Goal: Task Accomplishment & Management: Manage account settings

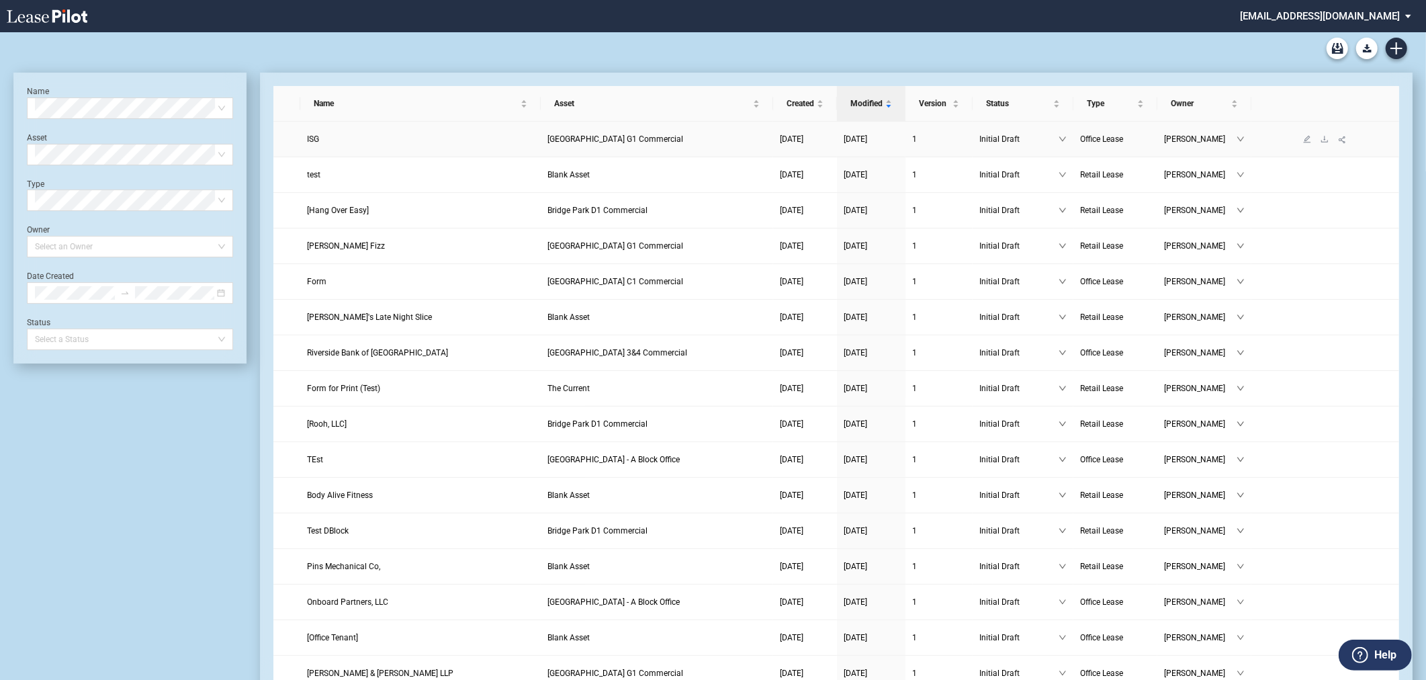
click at [615, 138] on span "Bridge Park G1 Commercial" at bounding box center [615, 138] width 136 height 9
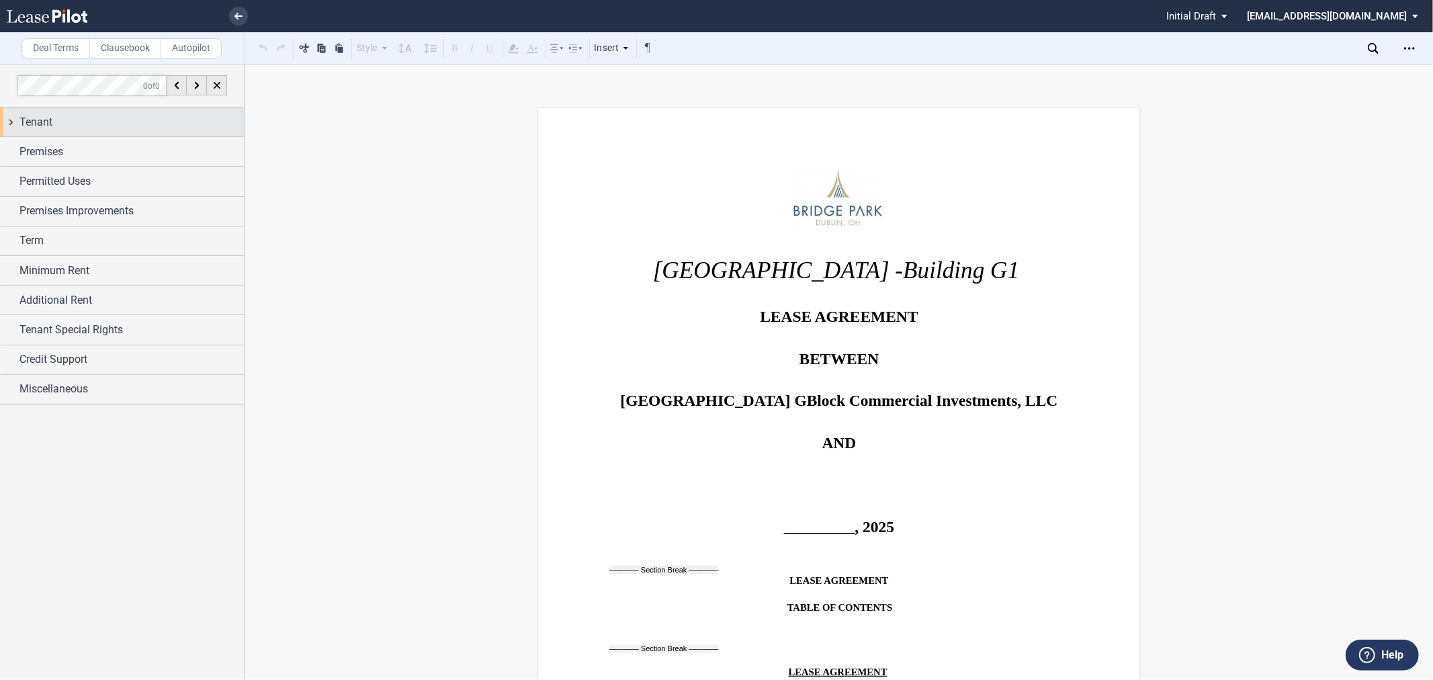
click at [101, 118] on div "Tenant" at bounding box center [131, 122] width 224 height 16
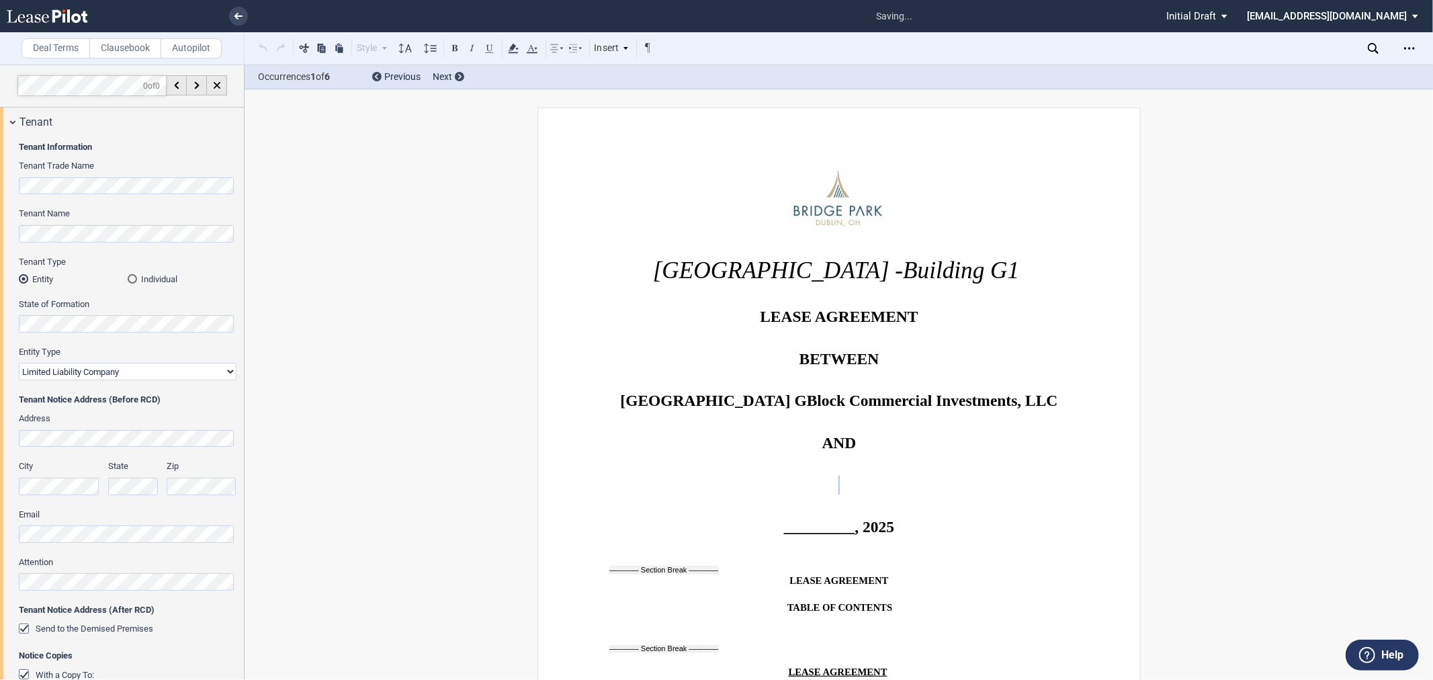
click at [62, 124] on div "Tenant" at bounding box center [131, 122] width 224 height 16
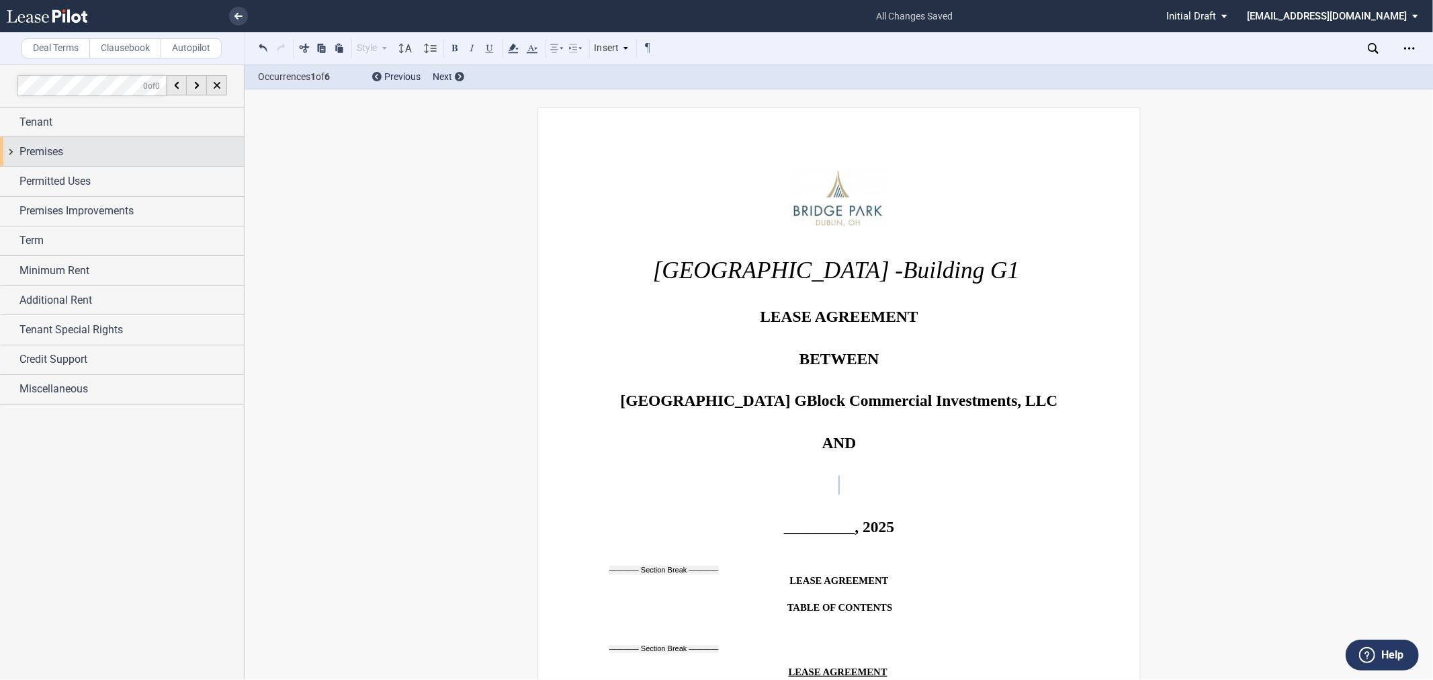
click at [58, 149] on span "Premises" at bounding box center [41, 152] width 44 height 16
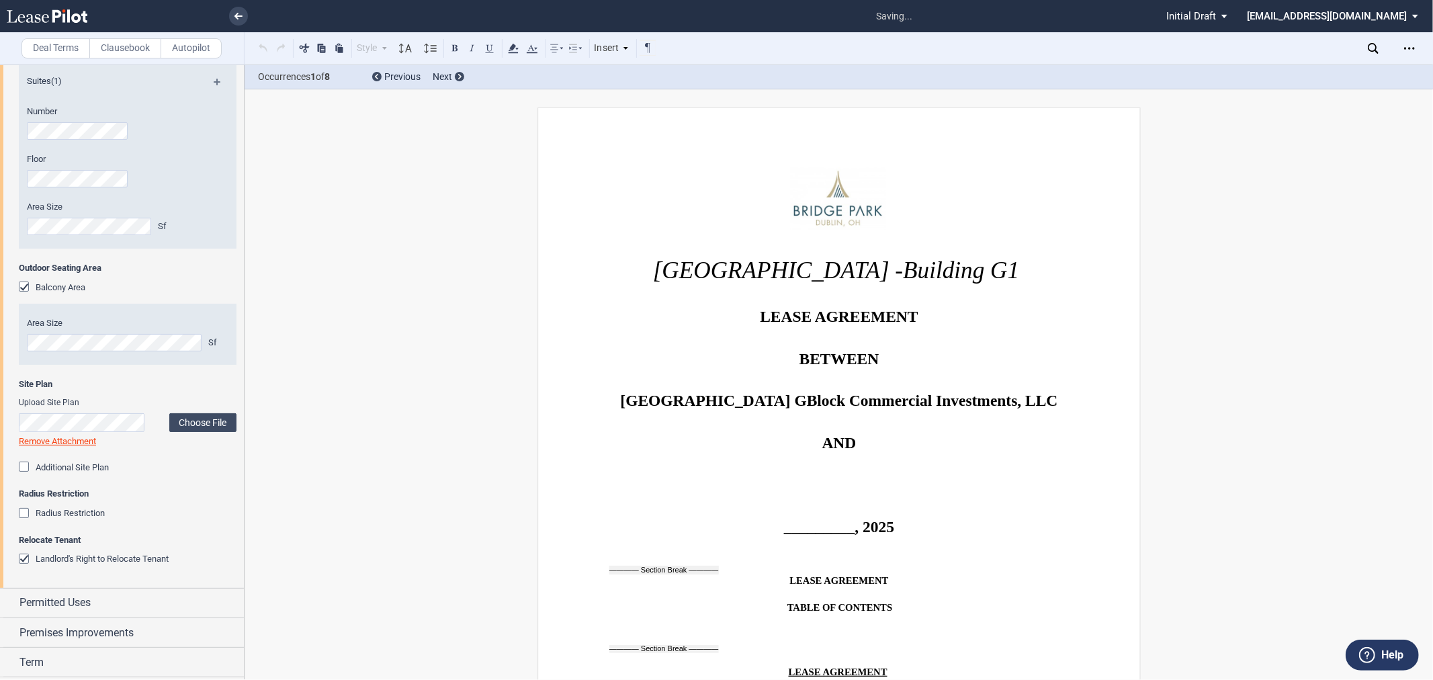
scroll to position [678, 0]
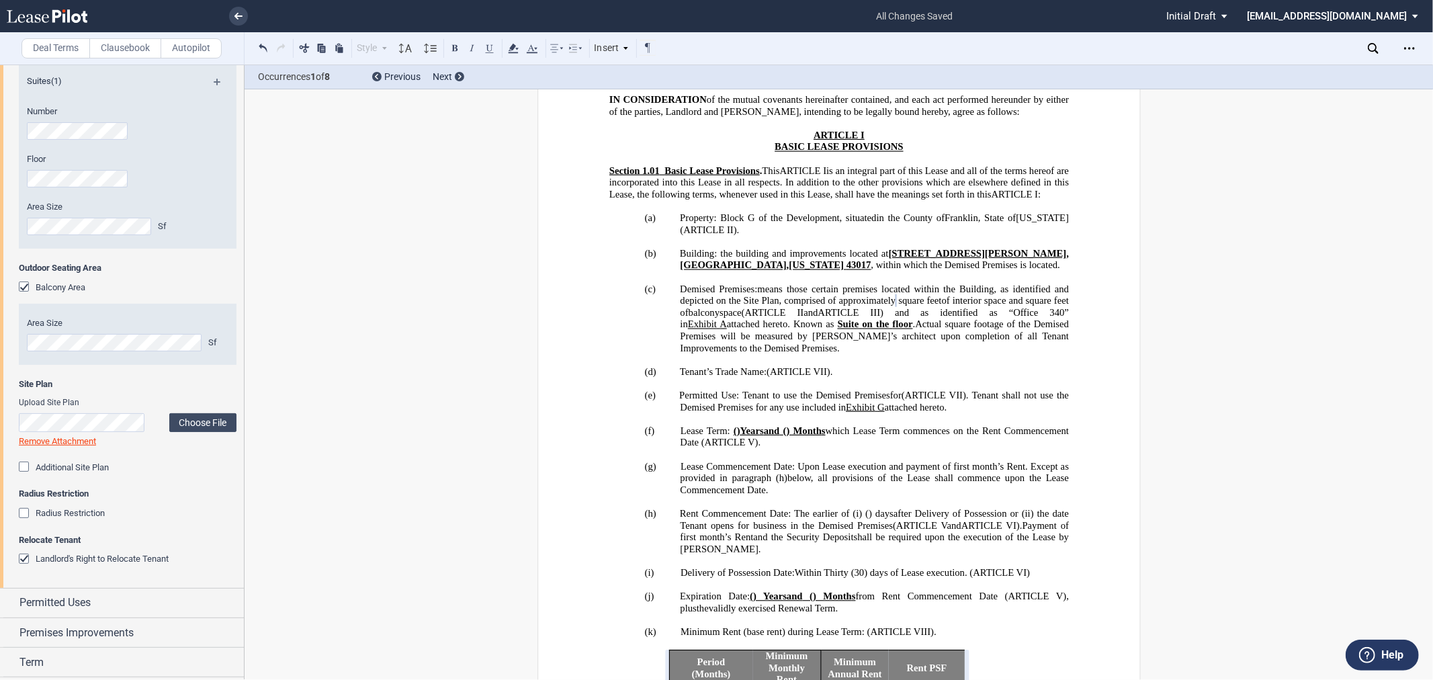
click at [143, 294] on editor-control "Balcony Area" at bounding box center [128, 294] width 218 height 27
click at [169, 292] on div "Balcony Area" at bounding box center [128, 287] width 218 height 13
click at [76, 283] on span "Balcony Area" at bounding box center [61, 287] width 50 height 10
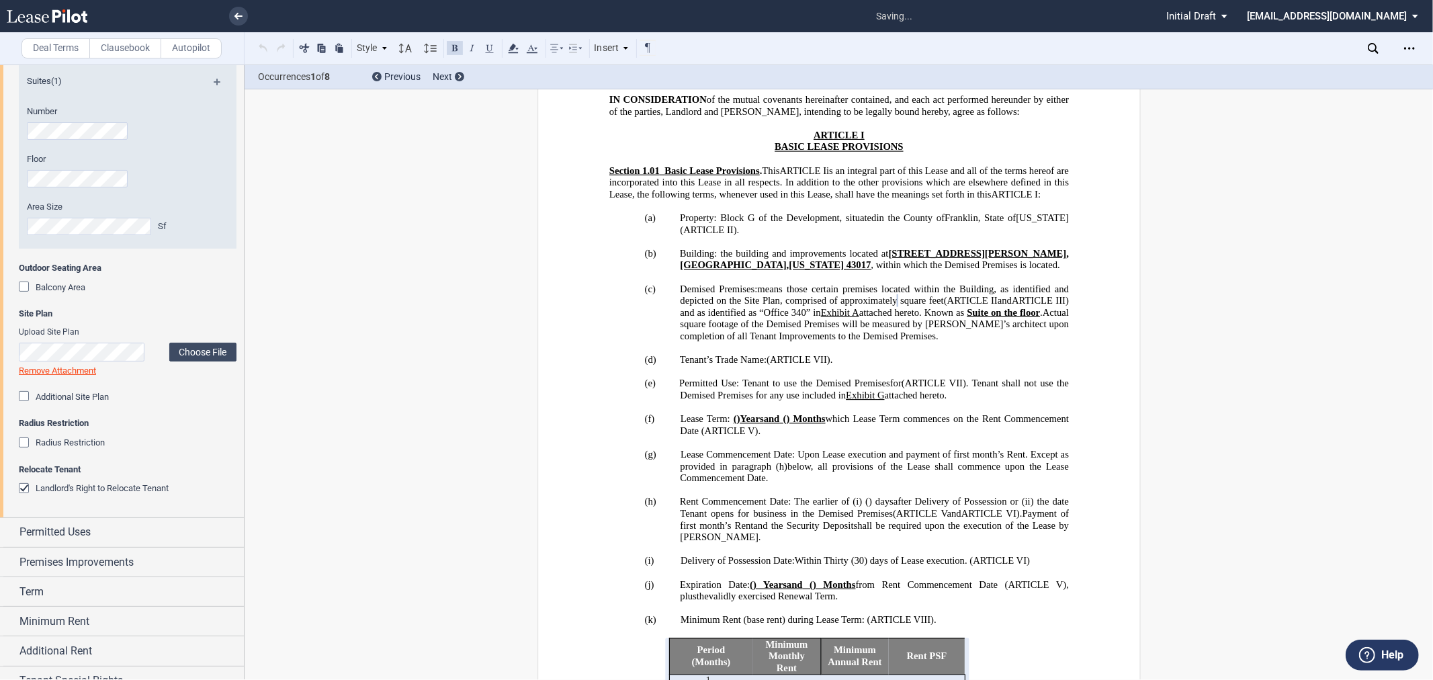
click at [55, 287] on span "Balcony Area" at bounding box center [61, 287] width 50 height 10
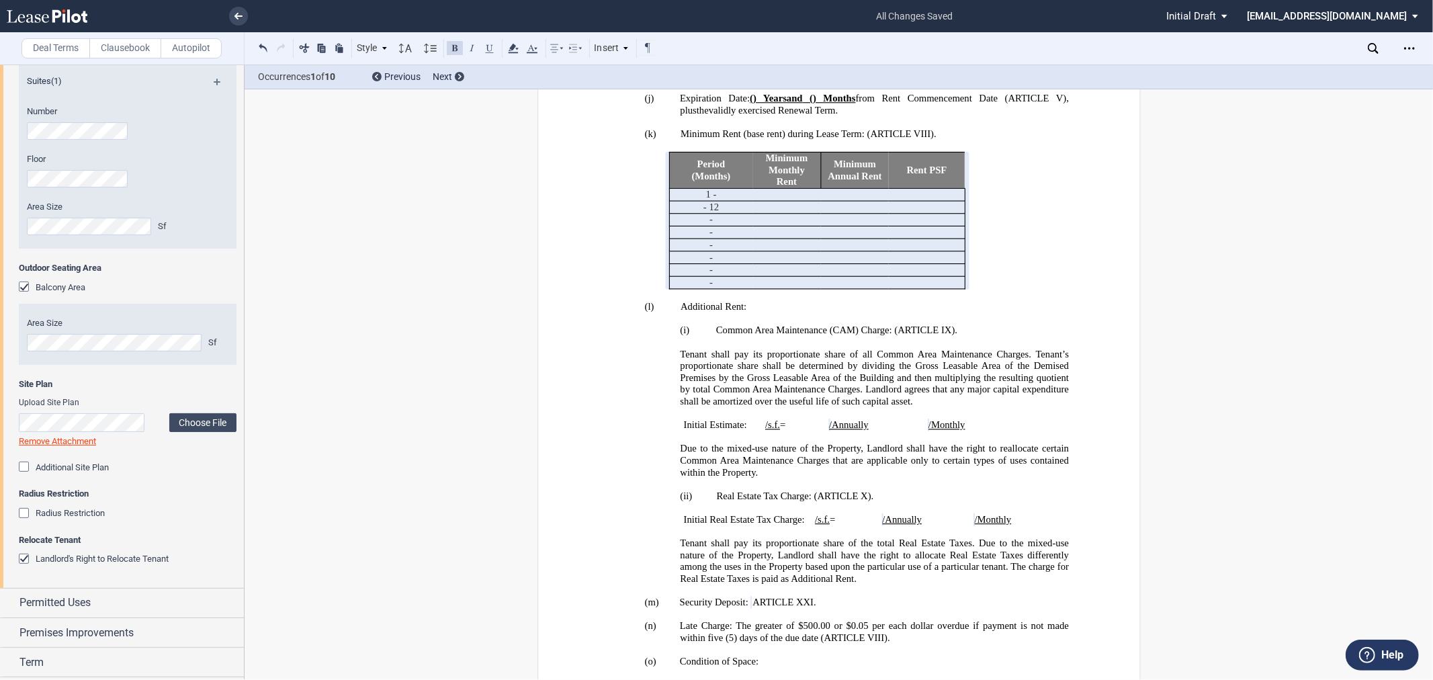
scroll to position [1051, 0]
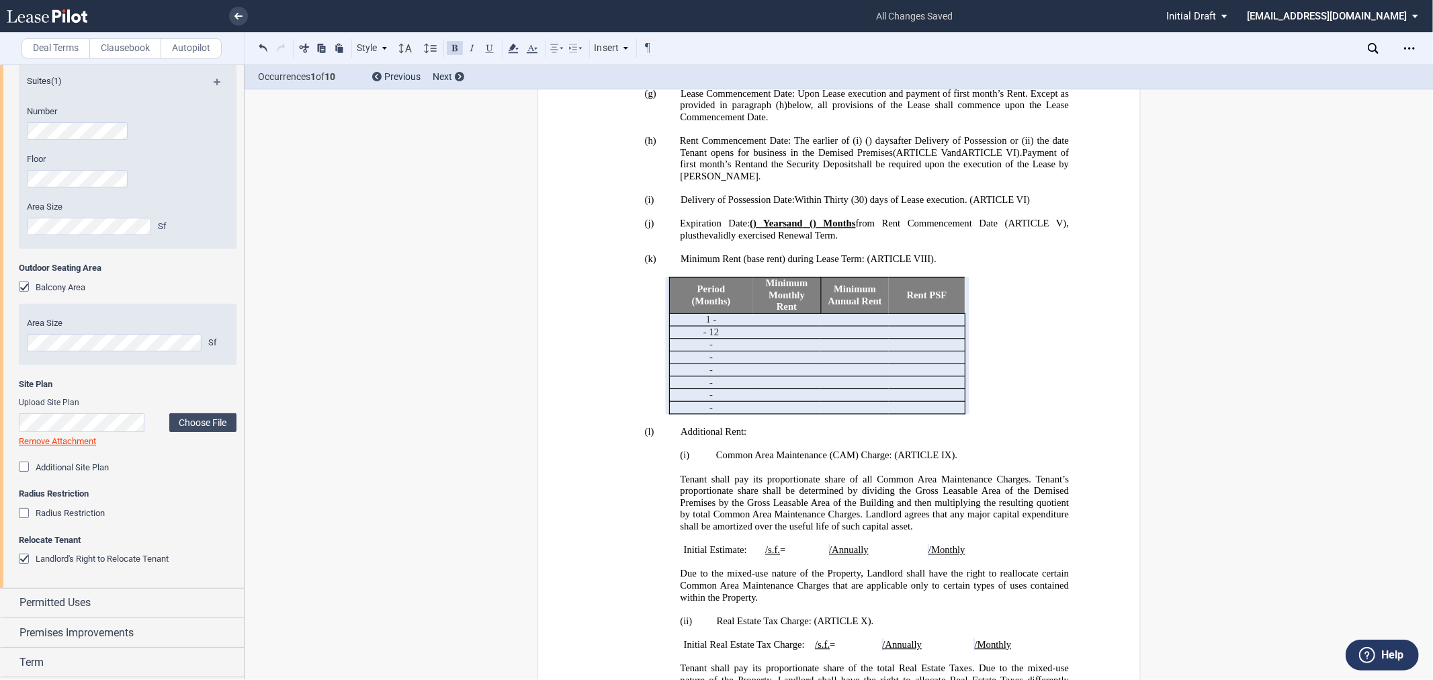
click at [58, 292] on span "Balcony Area" at bounding box center [61, 287] width 50 height 10
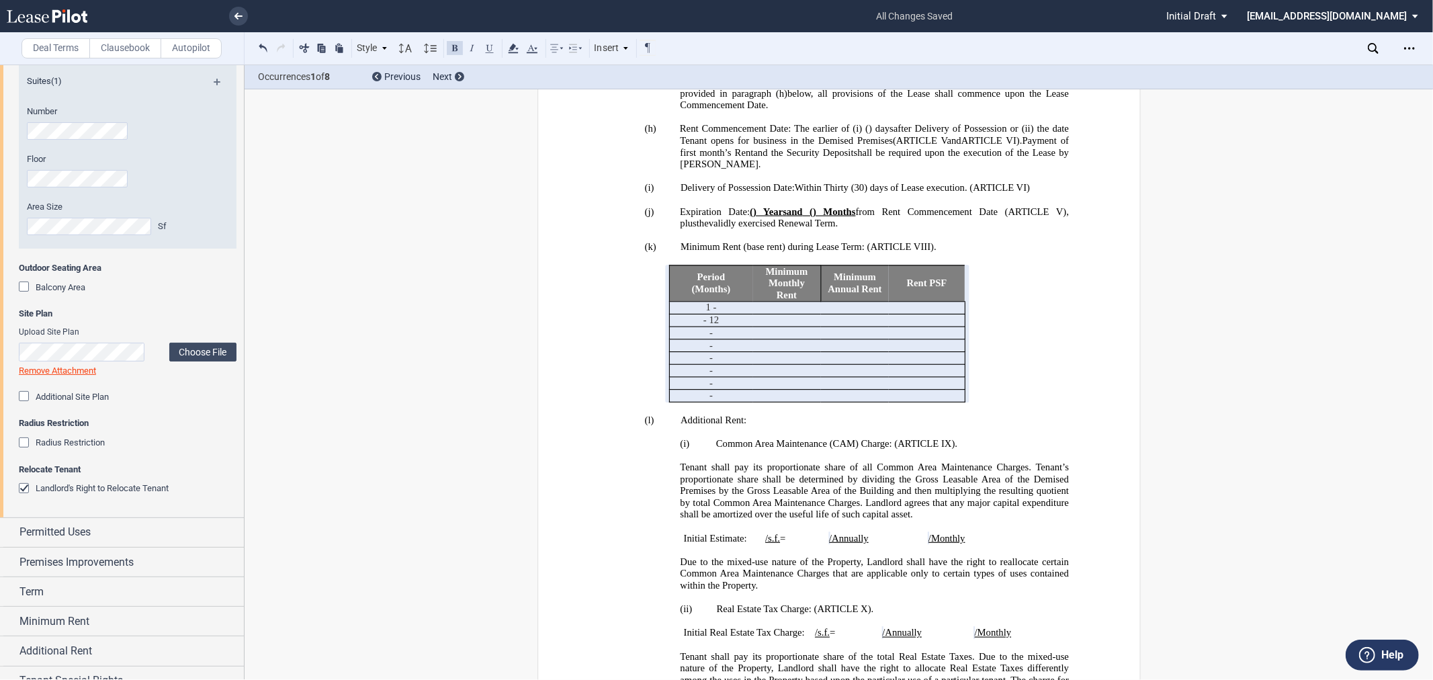
click at [58, 292] on span "Balcony Area" at bounding box center [61, 287] width 50 height 10
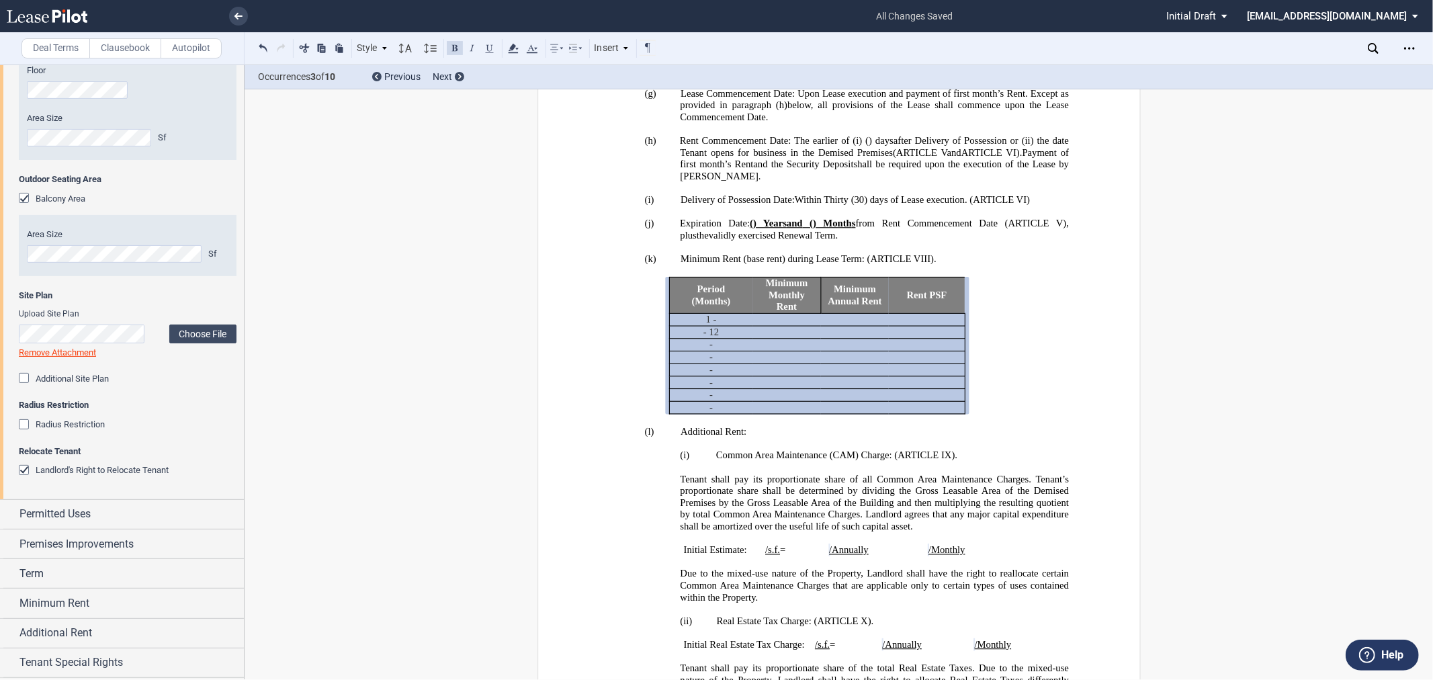
scroll to position [249, 0]
